Goal: Information Seeking & Learning: Check status

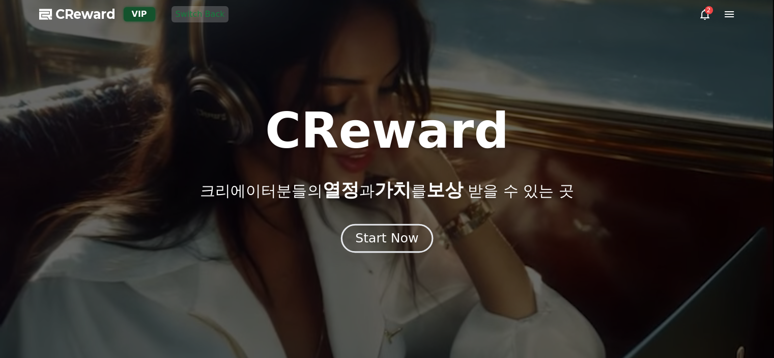
click at [406, 234] on div "Start Now" at bounding box center [386, 238] width 63 height 17
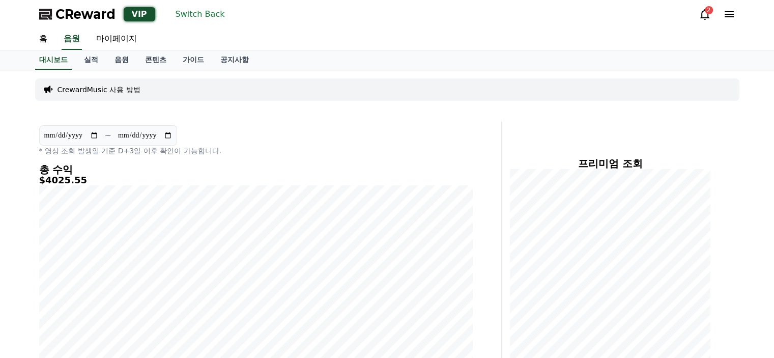
click at [94, 59] on link "실적" at bounding box center [91, 59] width 31 height 19
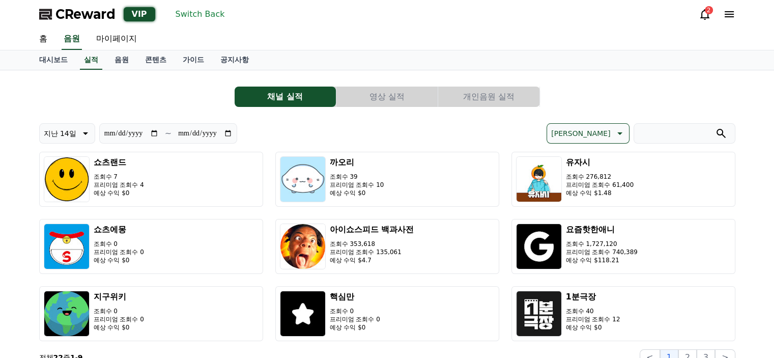
click at [307, 134] on div "**********" at bounding box center [213, 133] width 348 height 20
click at [403, 124] on div "[PERSON_NAME]" at bounding box center [561, 133] width 348 height 20
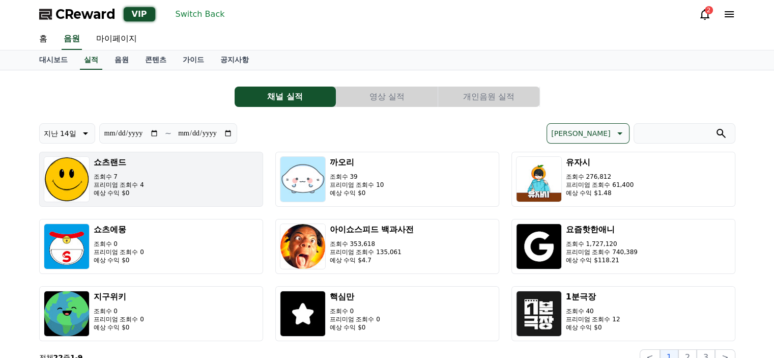
click at [199, 185] on button "쇼츠랜드 조회수 7 프리미엄 조회수 4 예상 수익 $0" at bounding box center [151, 179] width 224 height 55
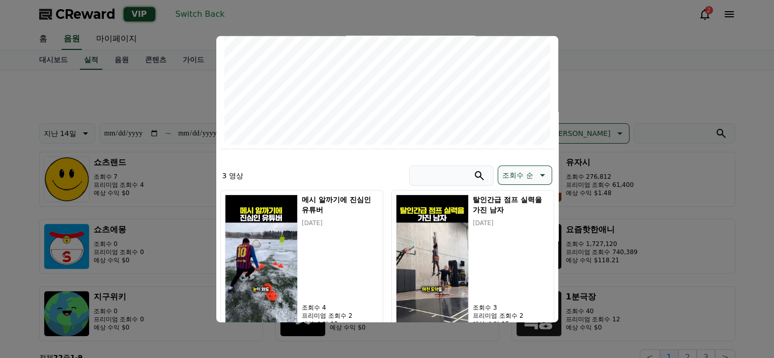
scroll to position [63, 0]
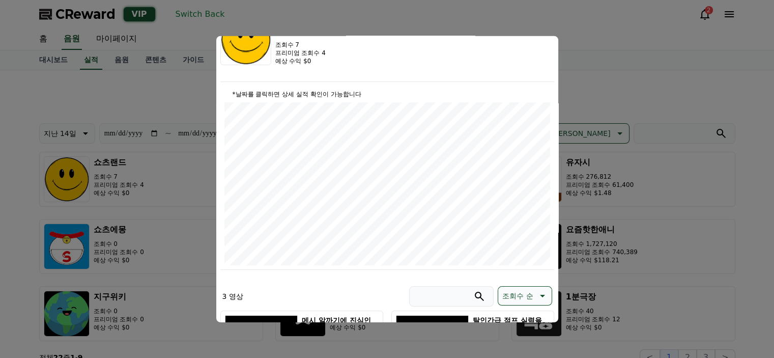
type input "**********"
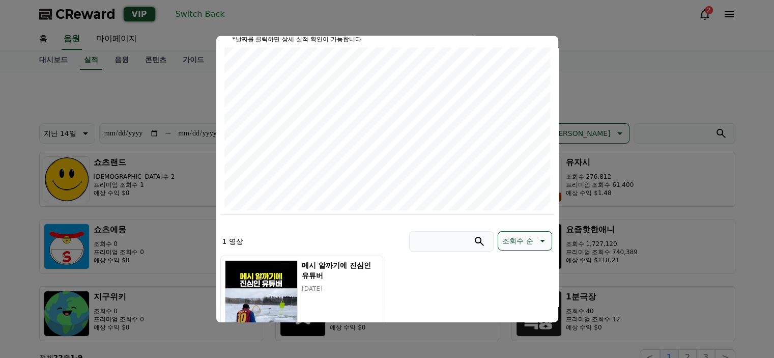
scroll to position [0, 0]
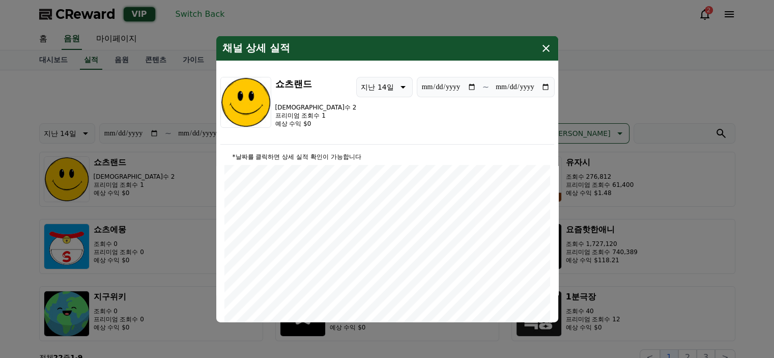
click at [549, 45] on icon "modal" at bounding box center [546, 48] width 12 height 12
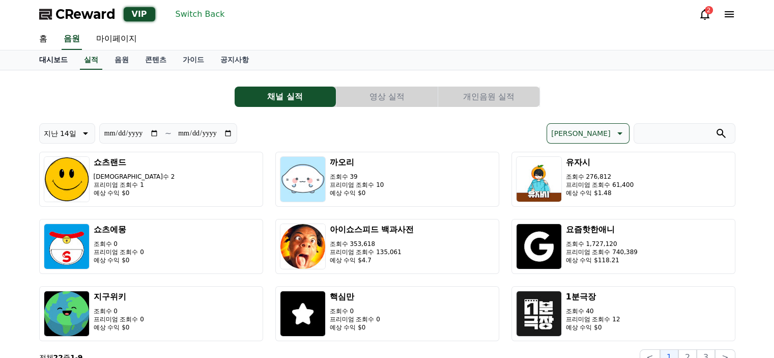
click at [57, 60] on link "대시보드" at bounding box center [53, 59] width 45 height 19
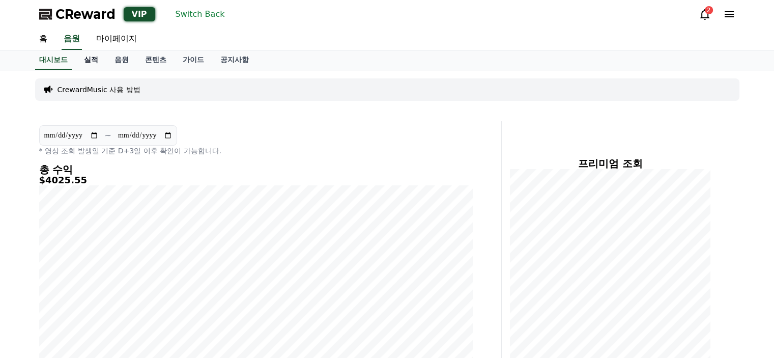
click at [88, 64] on link "실적" at bounding box center [91, 59] width 31 height 19
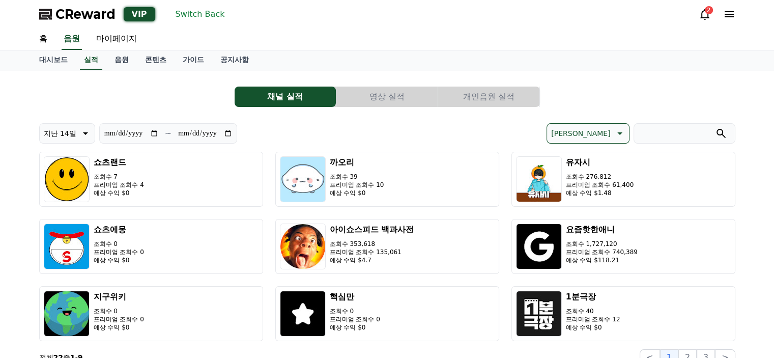
click at [145, 88] on div "채널 실적 영상 실적 개인음원 실적" at bounding box center [387, 97] width 697 height 20
click at [44, 59] on link "대시보드" at bounding box center [53, 59] width 45 height 19
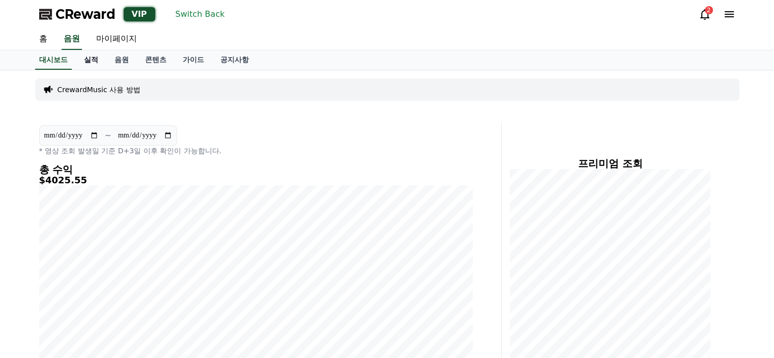
click at [94, 62] on link "실적" at bounding box center [91, 59] width 31 height 19
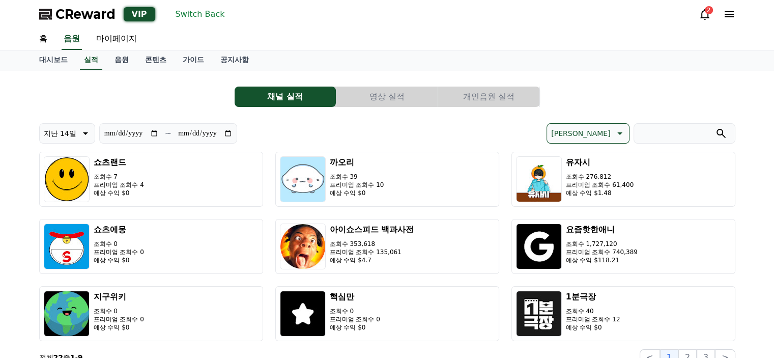
click at [464, 100] on button "개인음원 실적" at bounding box center [488, 97] width 101 height 20
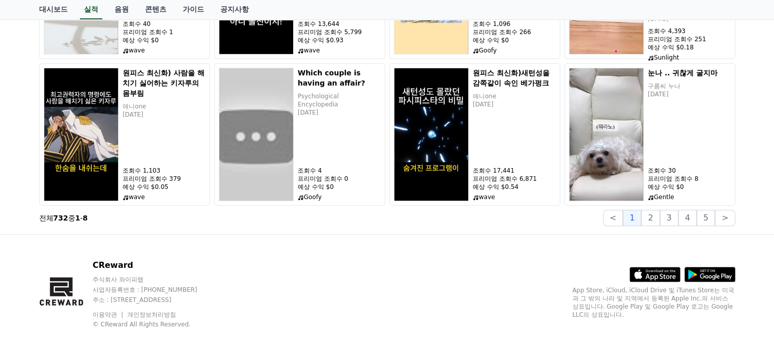
scroll to position [277, 0]
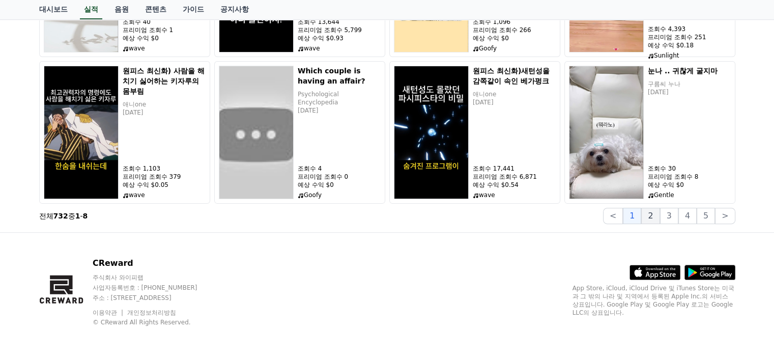
click at [660, 215] on button "2" at bounding box center [669, 216] width 18 height 16
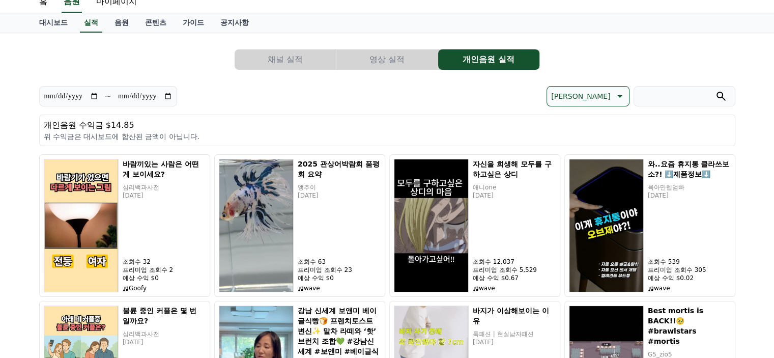
scroll to position [0, 0]
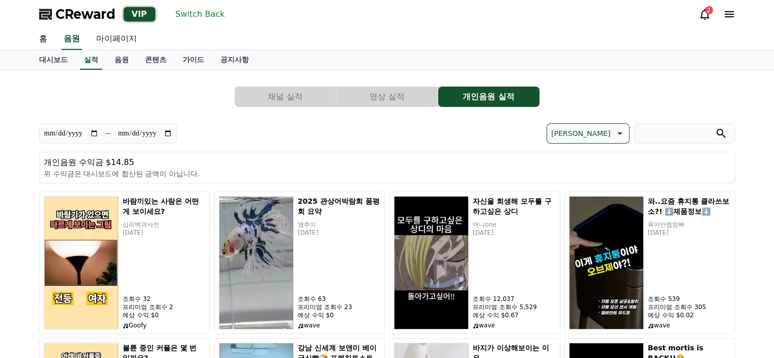
click at [120, 33] on link "마이페이지" at bounding box center [116, 39] width 57 height 21
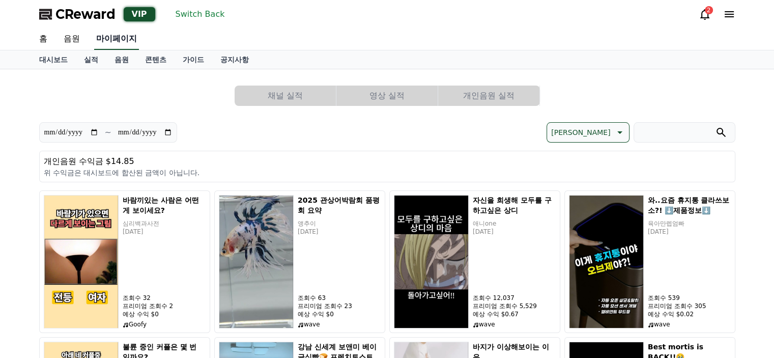
select select "**********"
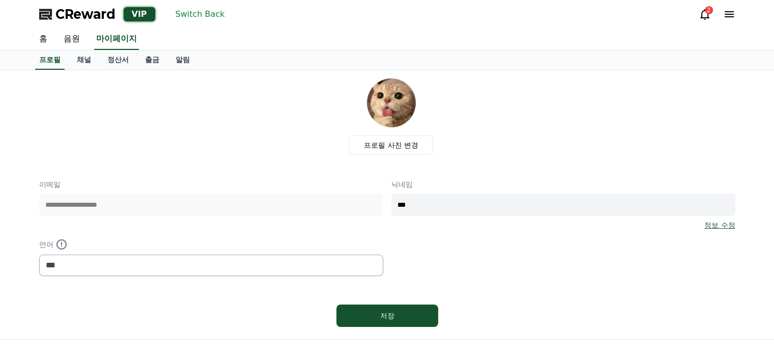
click at [48, 43] on link "홈" at bounding box center [43, 39] width 24 height 21
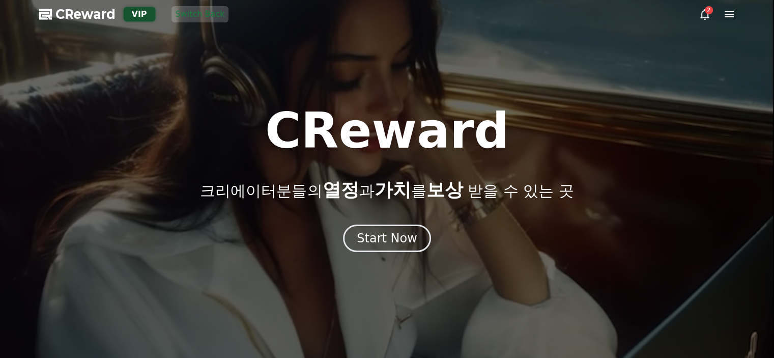
click at [208, 16] on button "Switch Back" at bounding box center [201, 14] width 58 height 16
